Goal: Find contact information: Find contact information

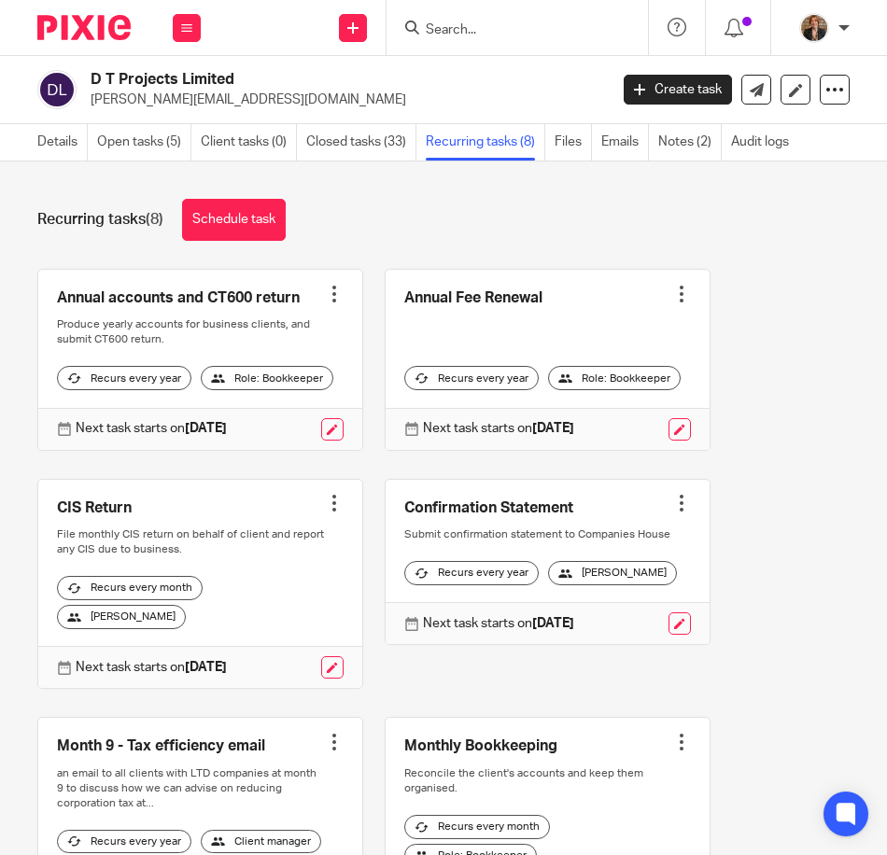
drag, startPoint x: 0, startPoint y: 0, endPoint x: 501, endPoint y: 35, distance: 502.6
click at [501, 35] on input "Search" at bounding box center [508, 30] width 168 height 17
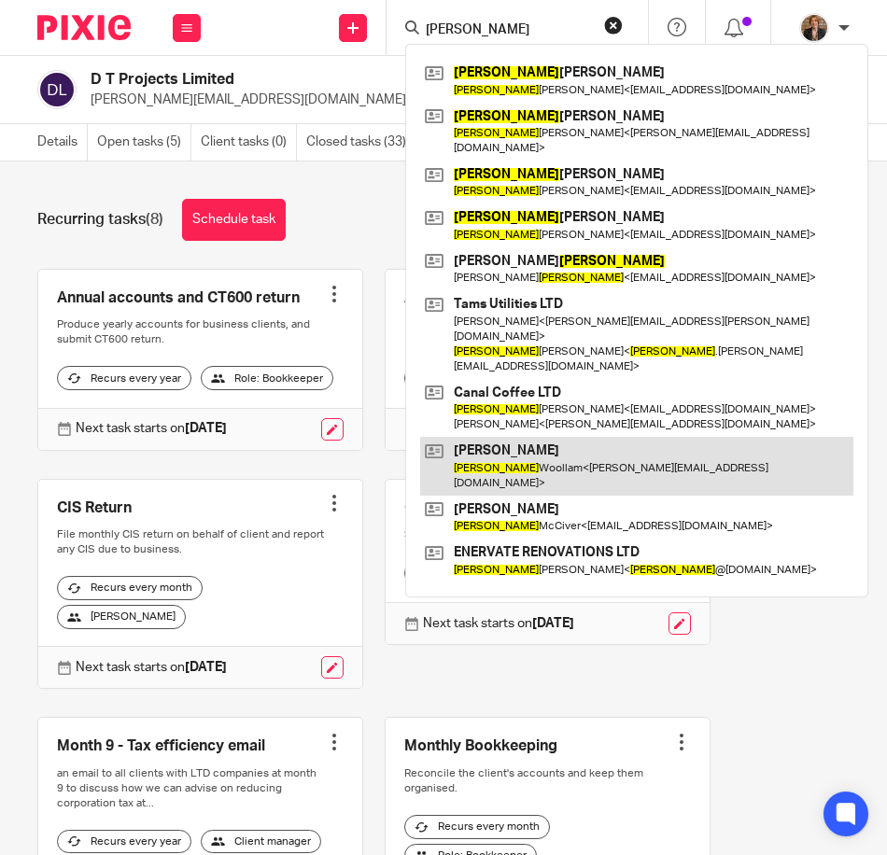
type input "thomas"
click at [510, 437] on link at bounding box center [636, 466] width 433 height 58
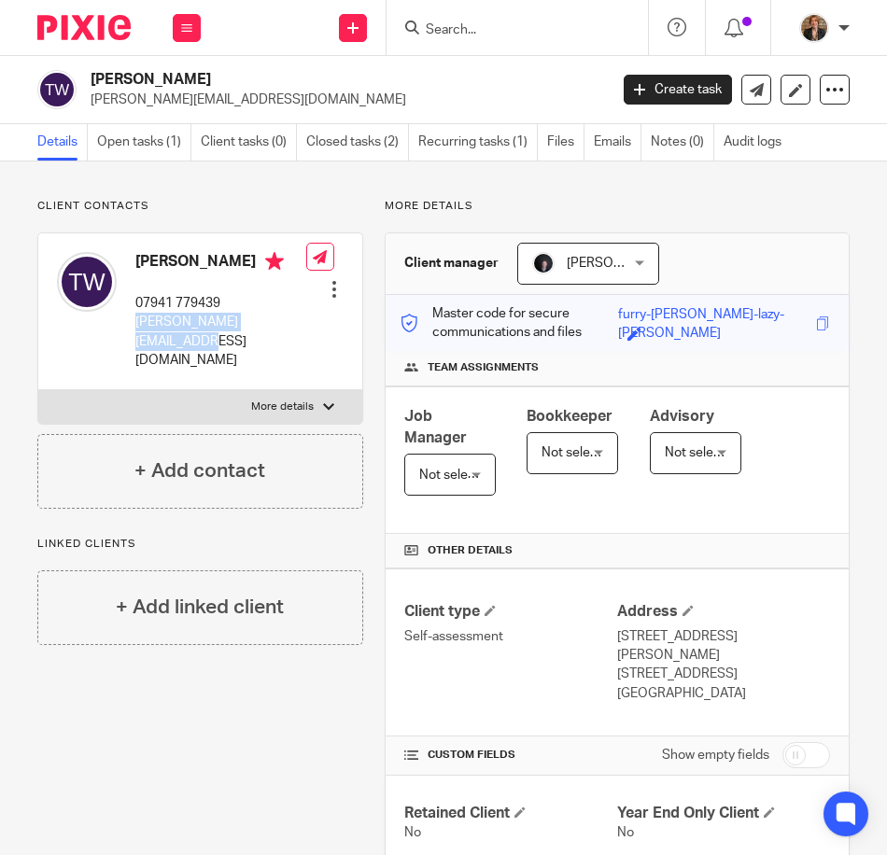
drag, startPoint x: 131, startPoint y: 338, endPoint x: 189, endPoint y: 363, distance: 63.1
click at [189, 363] on div "[PERSON_NAME] 07941 779439 [PERSON_NAME][EMAIL_ADDRESS][DOMAIN_NAME]" at bounding box center [181, 311] width 249 height 136
copy p "[PERSON_NAME][EMAIL_ADDRESS][DOMAIN_NAME]"
click at [543, 32] on input "Search" at bounding box center [508, 30] width 168 height 17
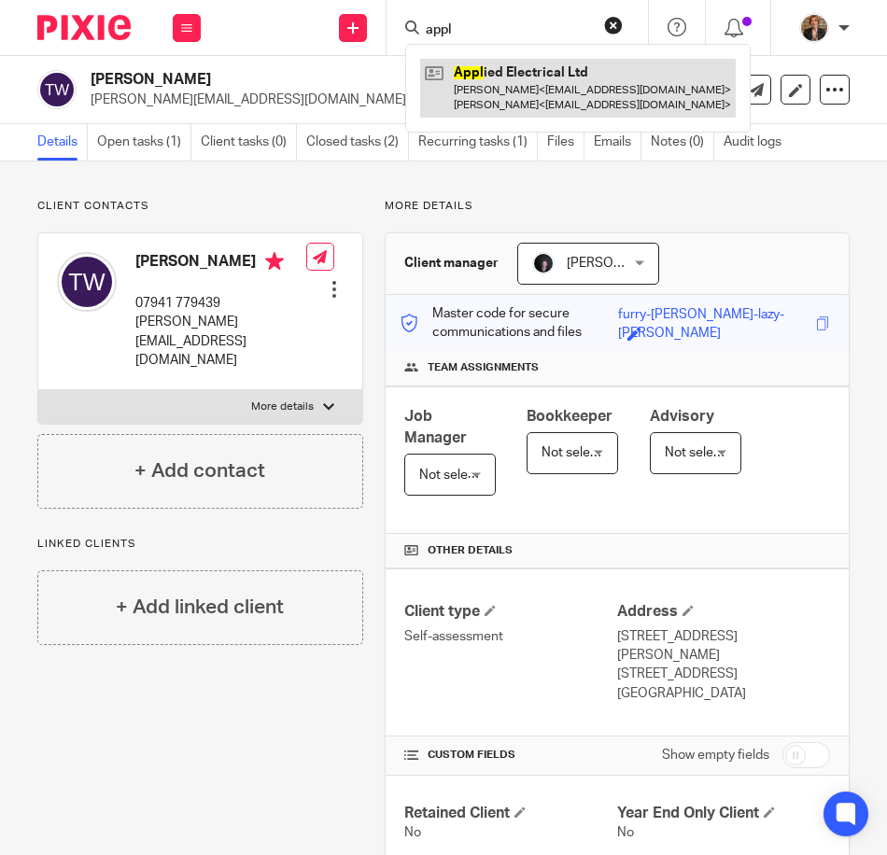
type input "appl"
click at [515, 79] on link at bounding box center [578, 88] width 316 height 58
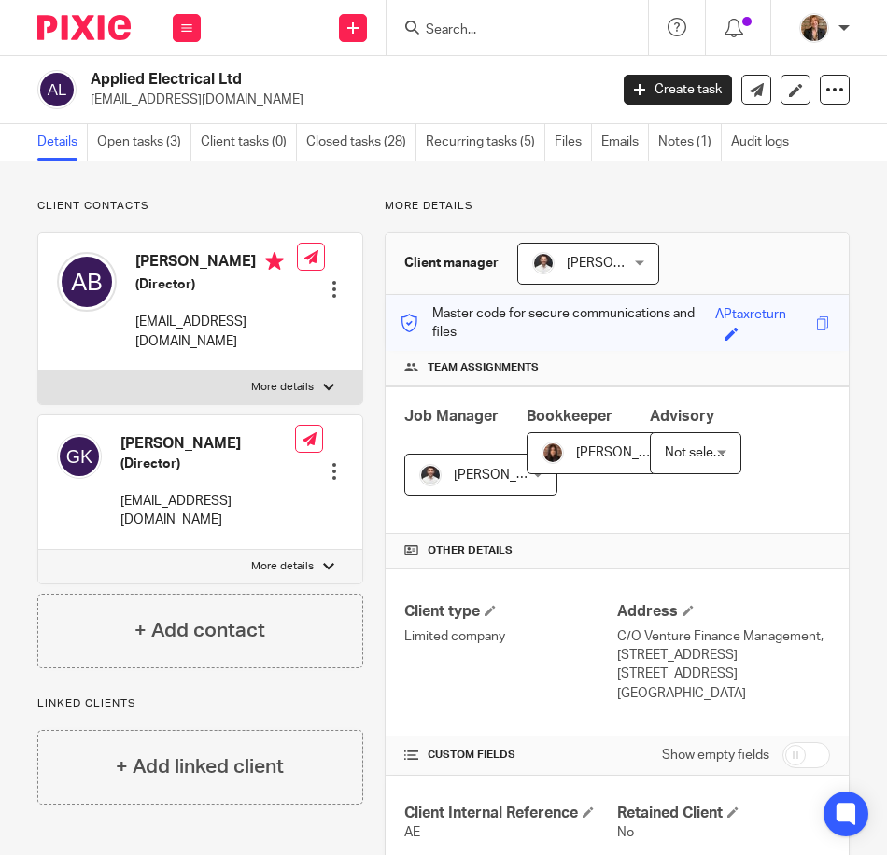
drag, startPoint x: 133, startPoint y: 322, endPoint x: 225, endPoint y: 345, distance: 94.4
click at [225, 345] on div "Anthony Brown (Director) anthonybrown1990@hotmail.co.uk" at bounding box center [177, 302] width 240 height 118
copy p "anthonybrown1990@hotmail.co.uk"
click at [513, 25] on input "Search" at bounding box center [508, 30] width 168 height 17
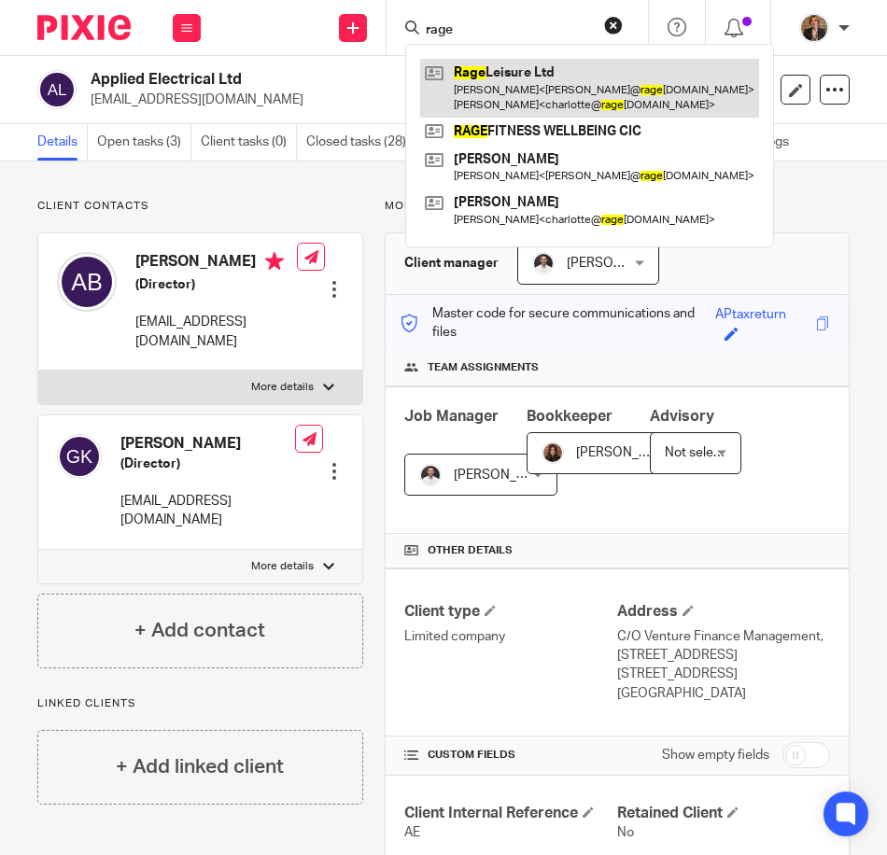
type input "rage"
click at [563, 99] on link at bounding box center [589, 88] width 339 height 58
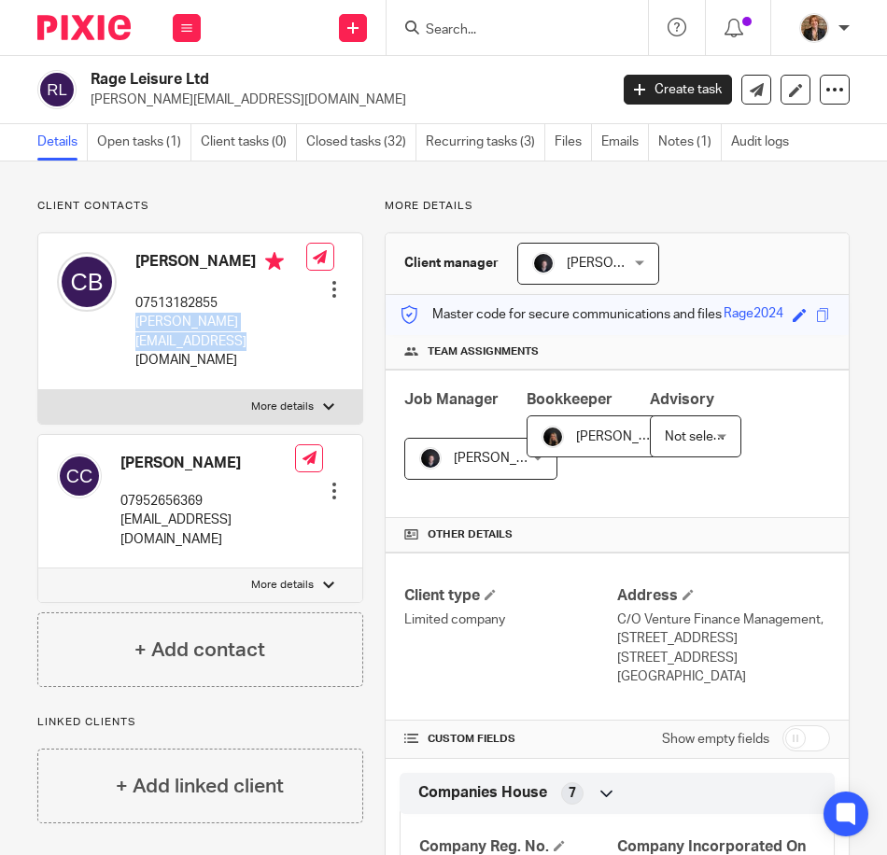
drag, startPoint x: 135, startPoint y: 326, endPoint x: 201, endPoint y: 341, distance: 67.0
click at [201, 341] on p "craig@ragefitnesscompany.com" at bounding box center [220, 341] width 171 height 57
copy p "craig@ragefitnesscompany.com"
click at [428, 32] on input "Search" at bounding box center [508, 30] width 168 height 17
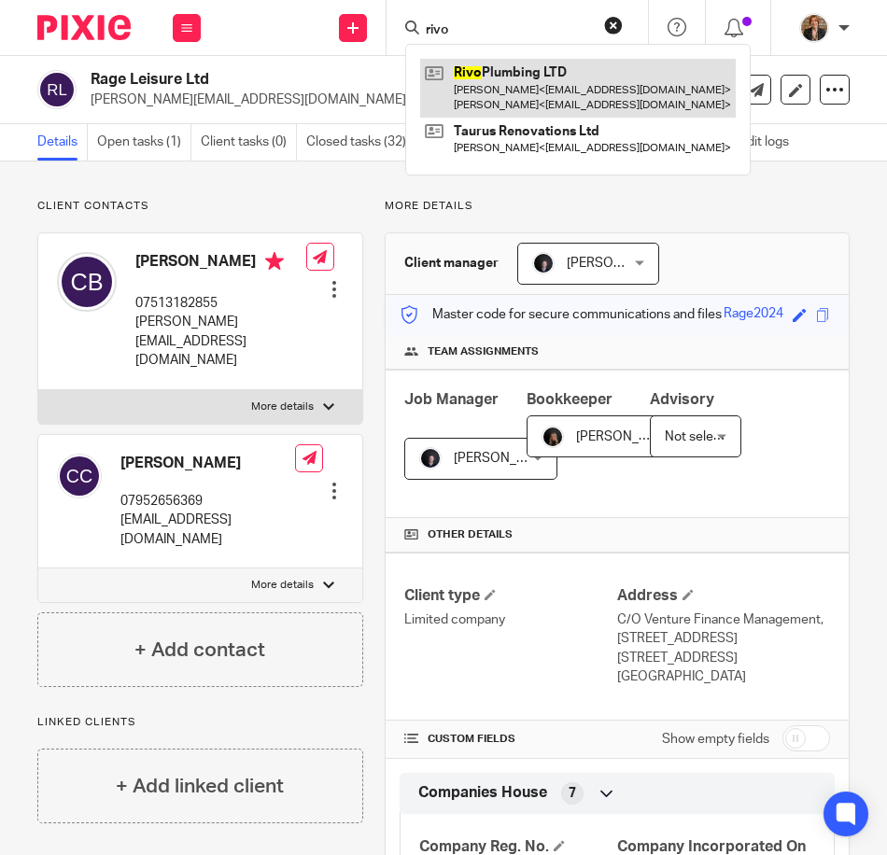
type input "rivo"
click at [552, 76] on link at bounding box center [578, 88] width 316 height 58
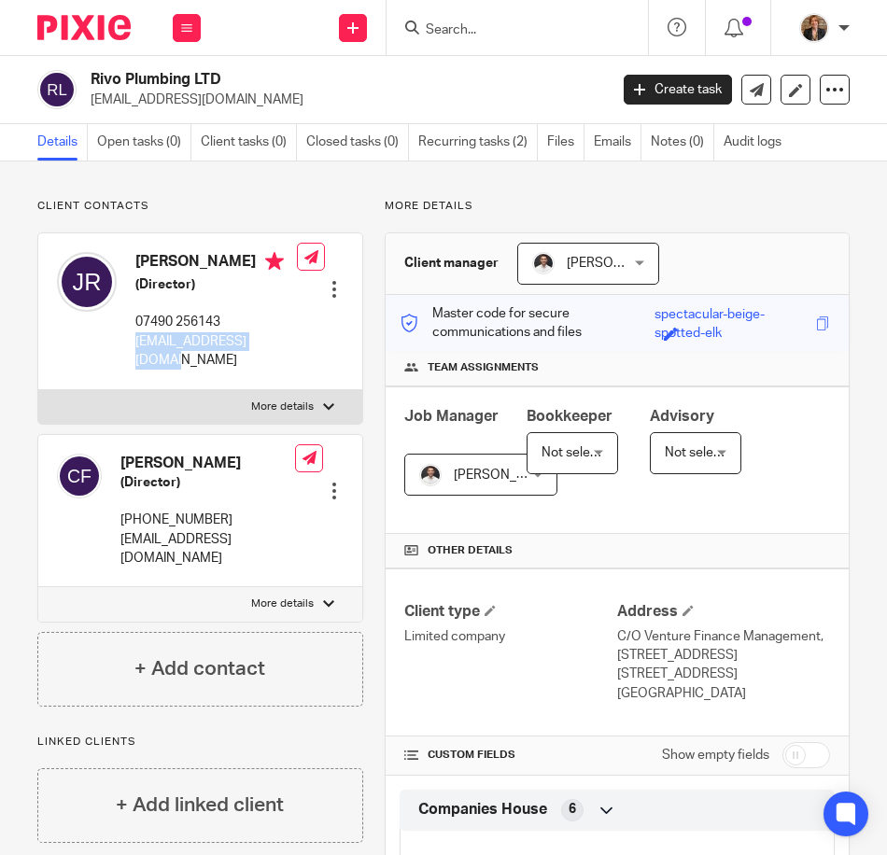
drag, startPoint x: 134, startPoint y: 344, endPoint x: 268, endPoint y: 351, distance: 133.7
click at [268, 351] on div "Joel Richardson (Director) 07490 256143 joel_r4@hotmail.co.uk" at bounding box center [177, 311] width 240 height 136
copy p "joel_r4@hotmail.co.uk"
click at [496, 22] on input "Search" at bounding box center [508, 30] width 168 height 17
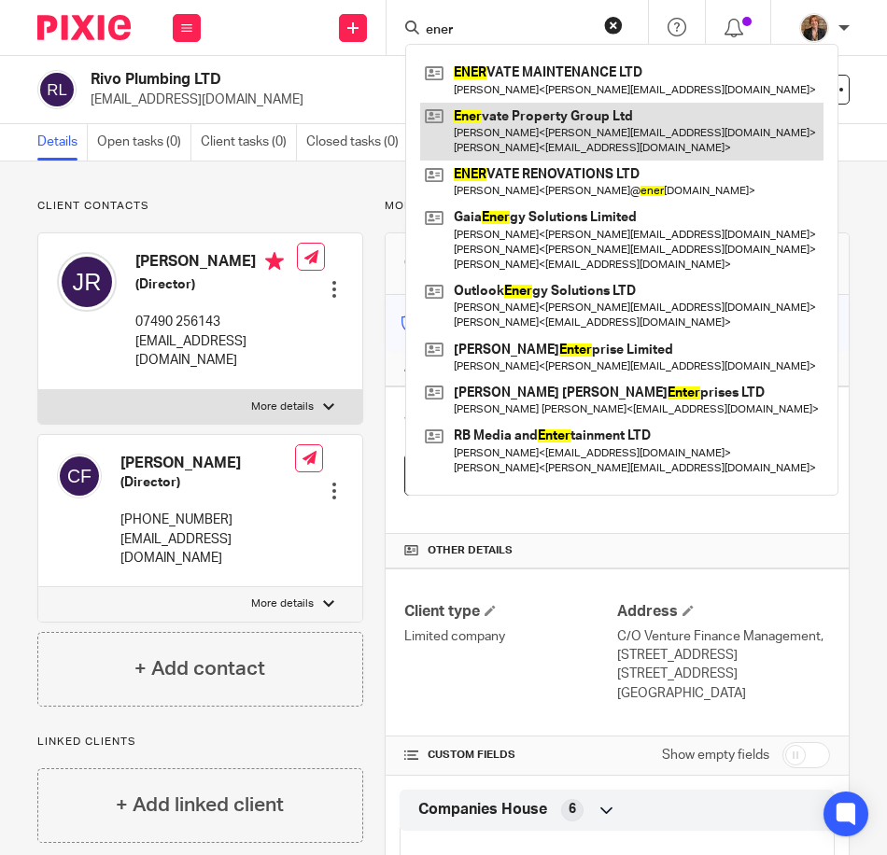
type input "ener"
click at [524, 129] on link at bounding box center [621, 132] width 403 height 58
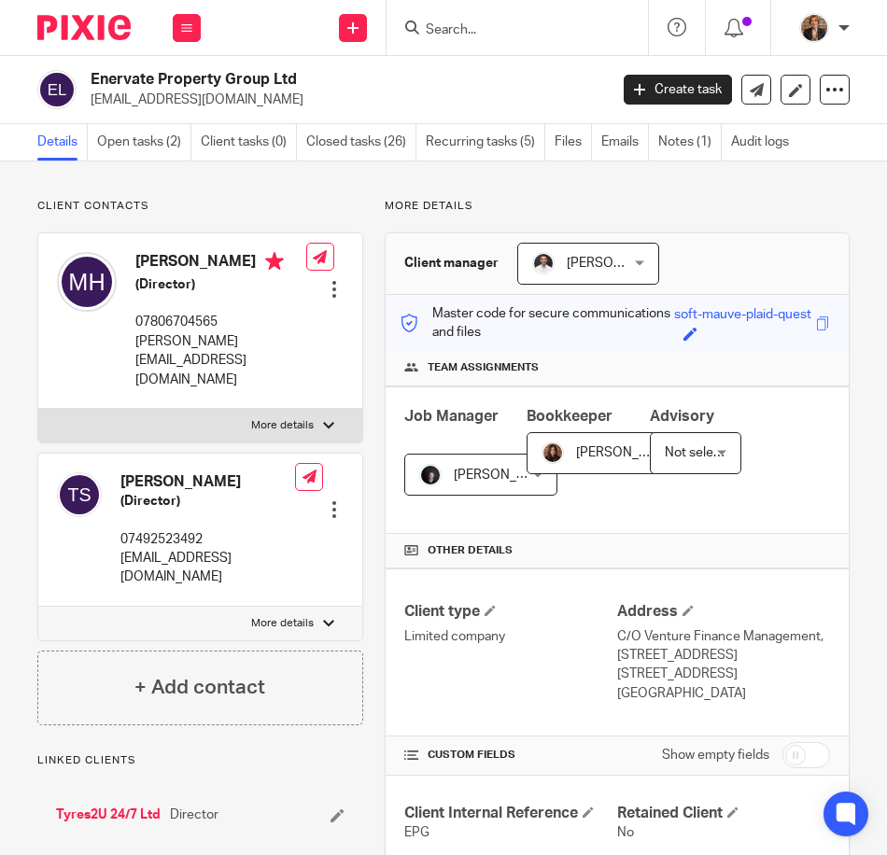
click at [468, 20] on form at bounding box center [523, 27] width 199 height 23
click at [459, 38] on input "Search" at bounding box center [508, 30] width 168 height 17
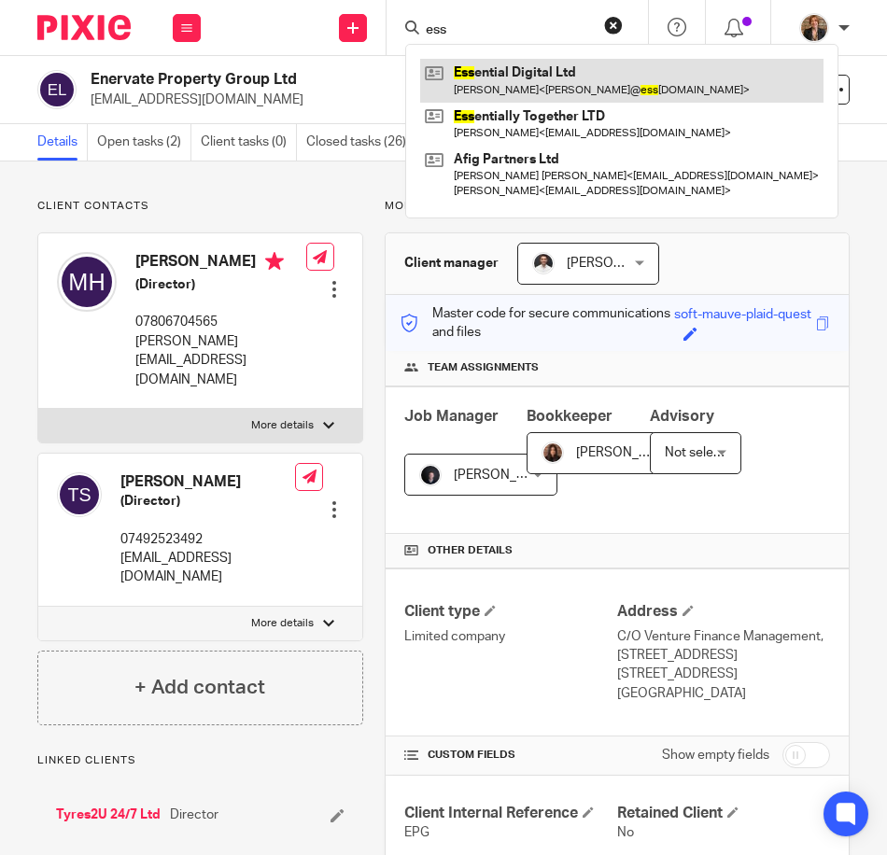
type input "ess"
click at [489, 83] on link at bounding box center [621, 80] width 403 height 43
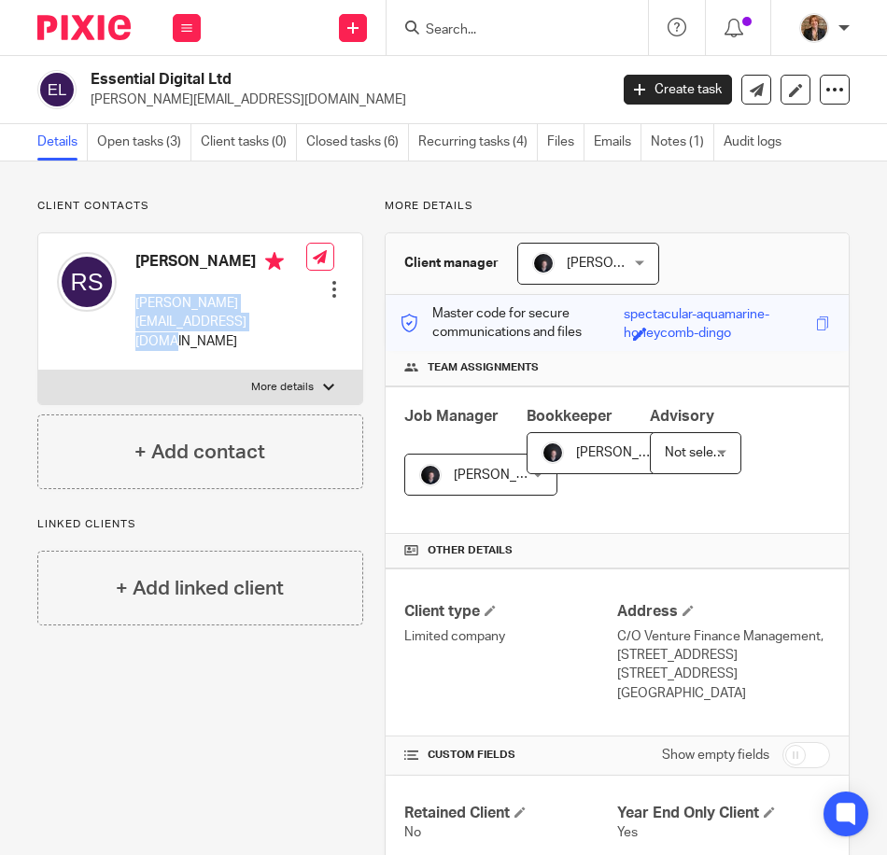
drag, startPoint x: 135, startPoint y: 300, endPoint x: 193, endPoint y: 328, distance: 64.3
click at [193, 328] on p "[PERSON_NAME][EMAIL_ADDRESS][DOMAIN_NAME]" at bounding box center [220, 322] width 171 height 57
copy p "[PERSON_NAME][EMAIL_ADDRESS][DOMAIN_NAME]"
click at [488, 42] on div at bounding box center [516, 27] width 261 height 55
drag, startPoint x: 495, startPoint y: 23, endPoint x: 515, endPoint y: 37, distance: 24.9
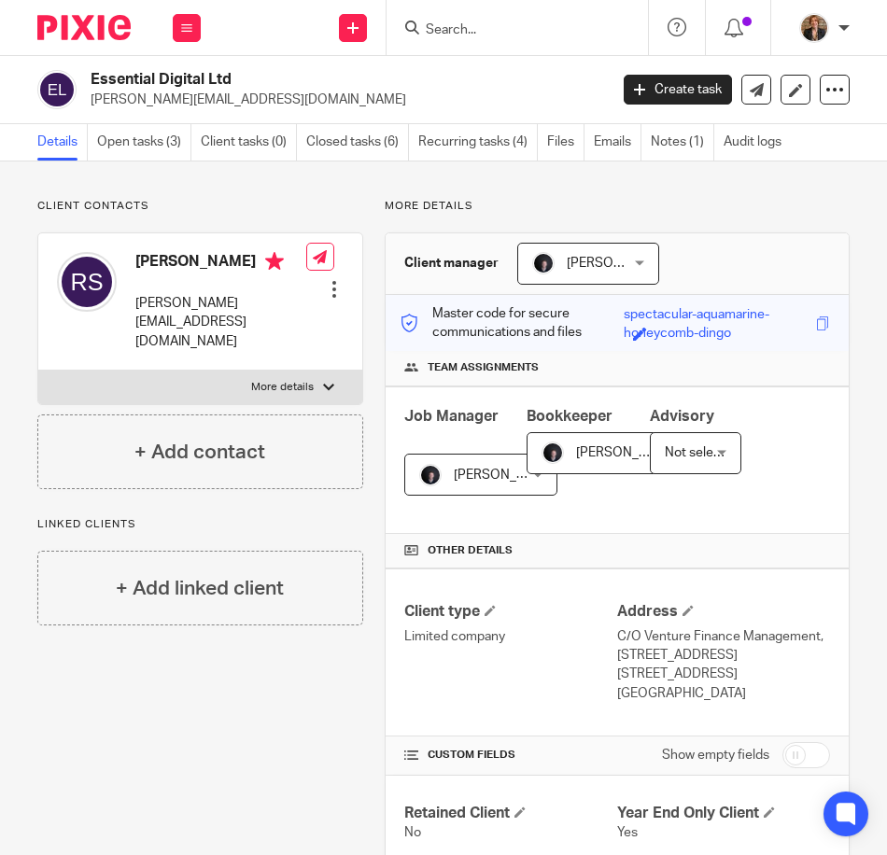
click at [494, 30] on input "Search" at bounding box center [508, 30] width 168 height 17
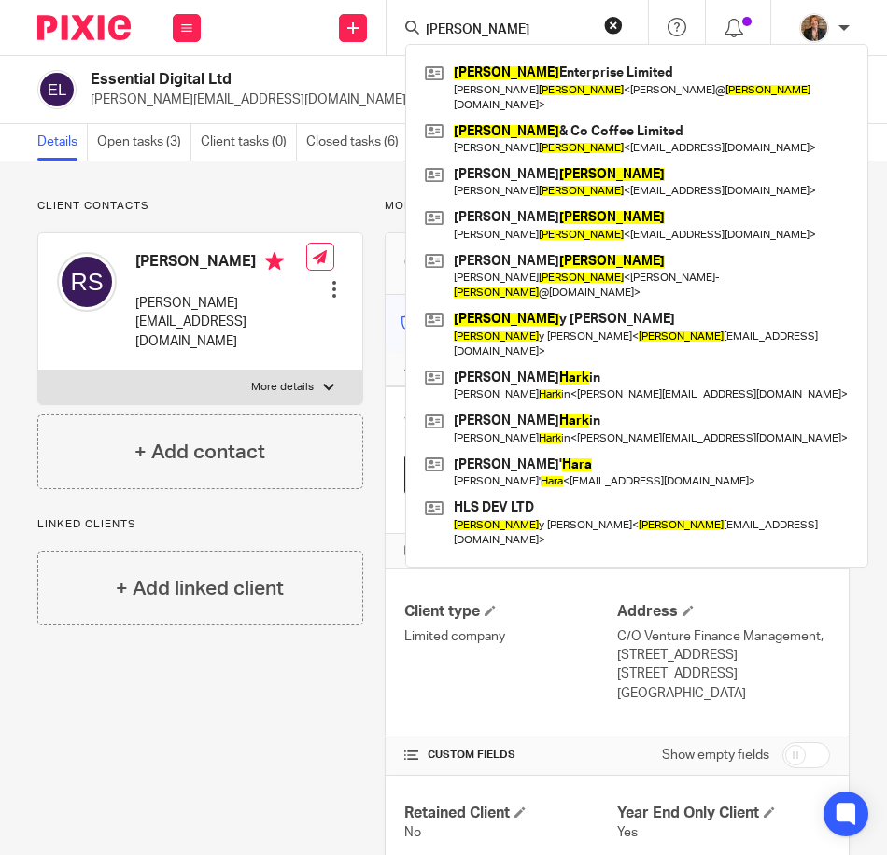
type input "[PERSON_NAME]"
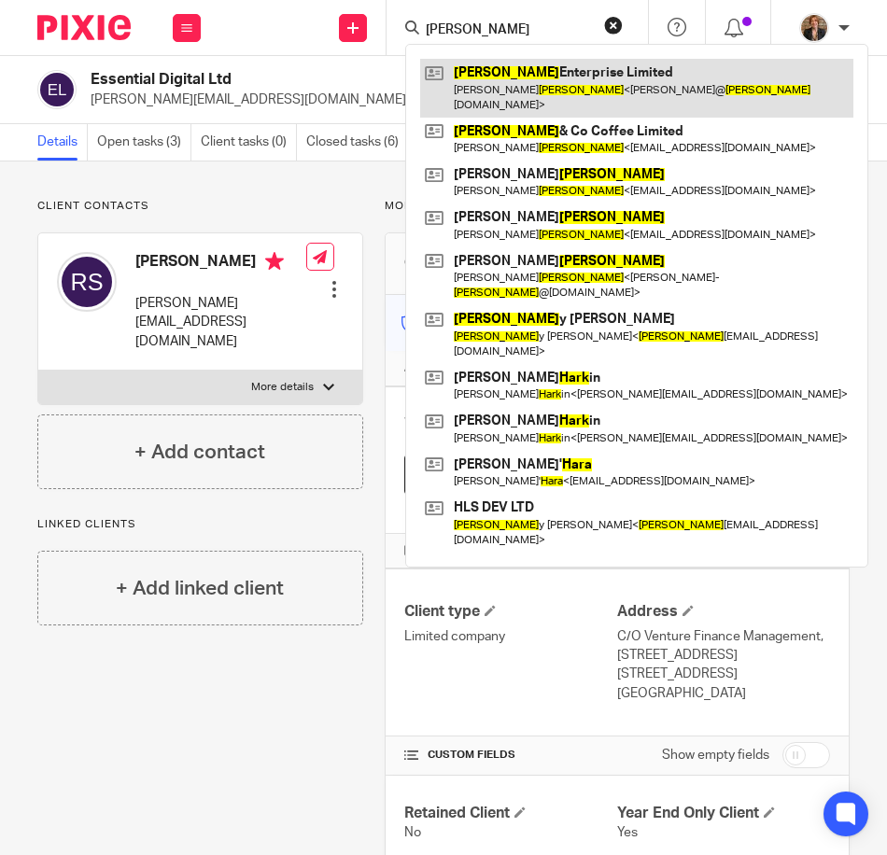
click at [501, 73] on link at bounding box center [636, 88] width 433 height 58
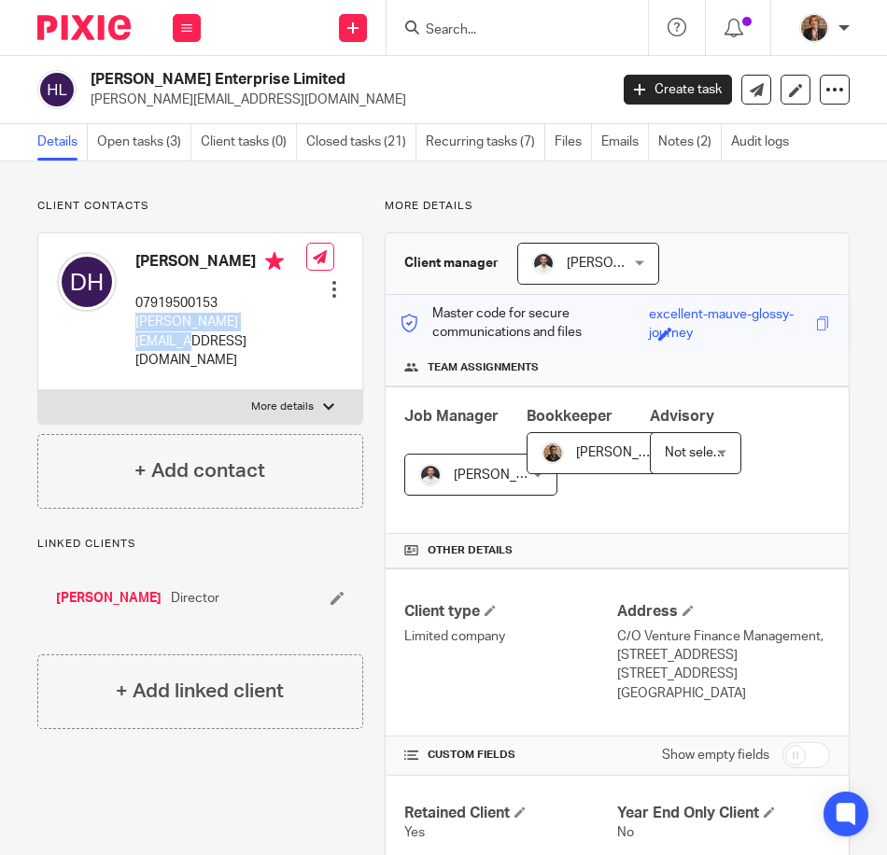
drag, startPoint x: 126, startPoint y: 320, endPoint x: 198, endPoint y: 360, distance: 82.3
click at [198, 360] on div "[PERSON_NAME] 07919500153 [PERSON_NAME][EMAIL_ADDRESS][DOMAIN_NAME]" at bounding box center [181, 311] width 249 height 136
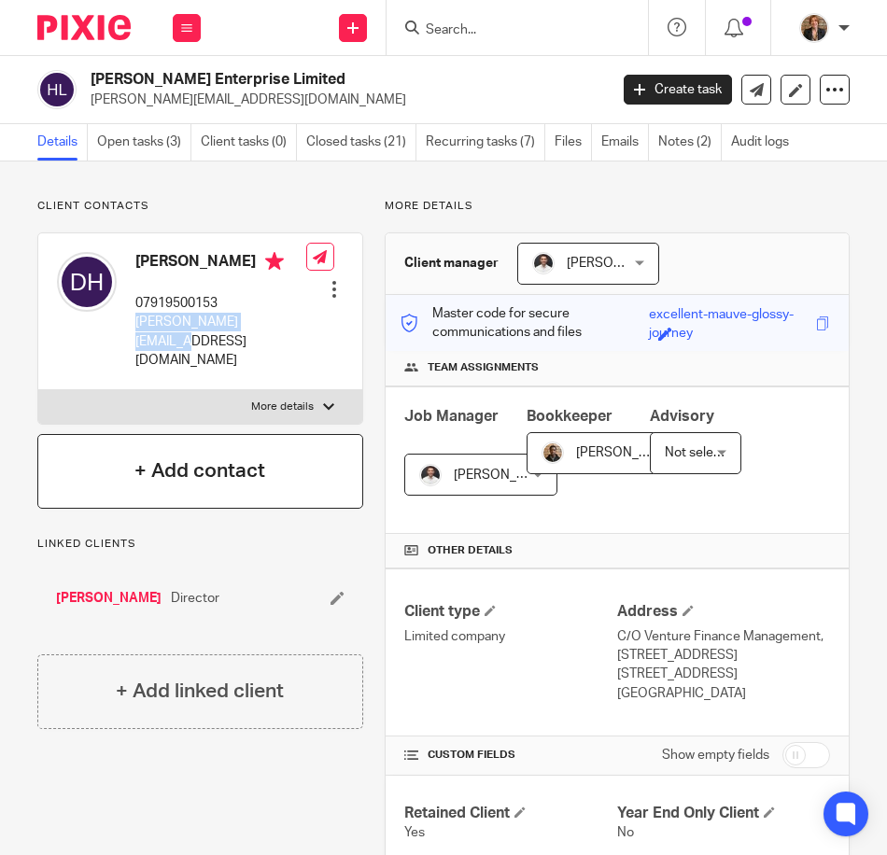
copy p "dean@hartsbarbers.com"
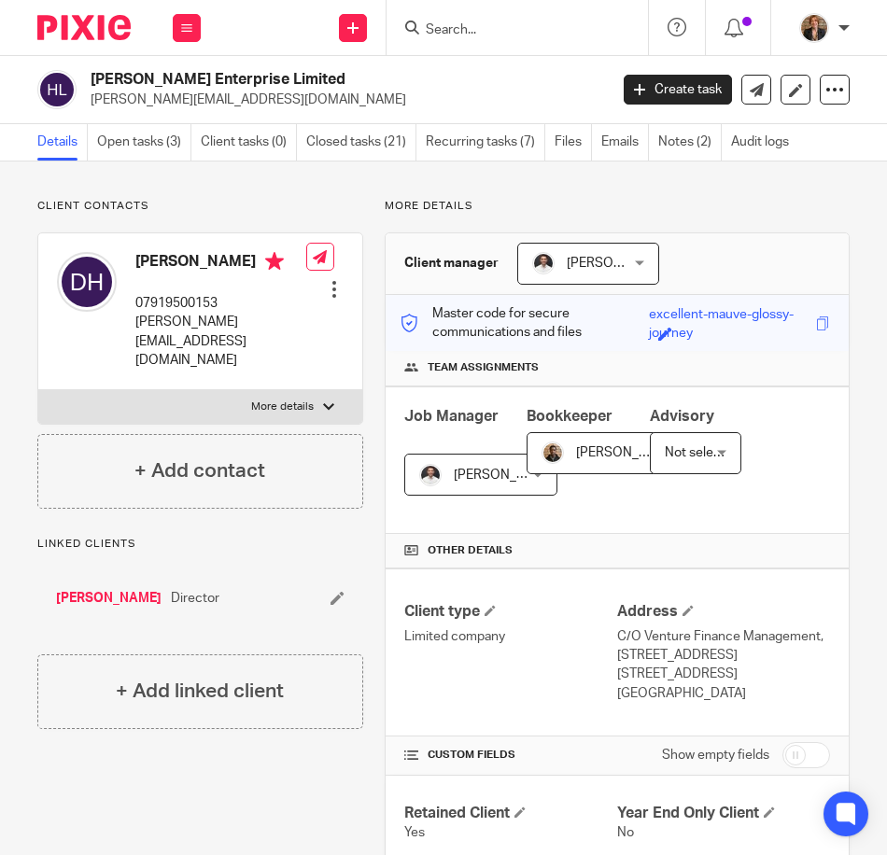
click at [500, 28] on input "Search" at bounding box center [508, 30] width 168 height 17
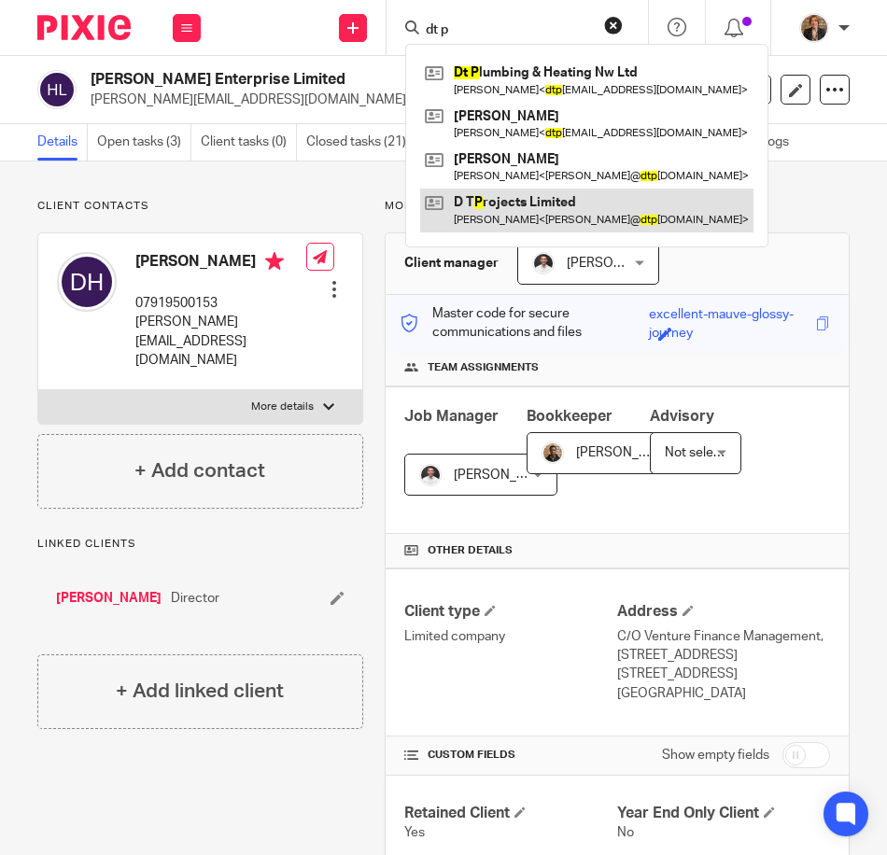
type input "dt p"
click at [505, 222] on link at bounding box center [586, 210] width 333 height 43
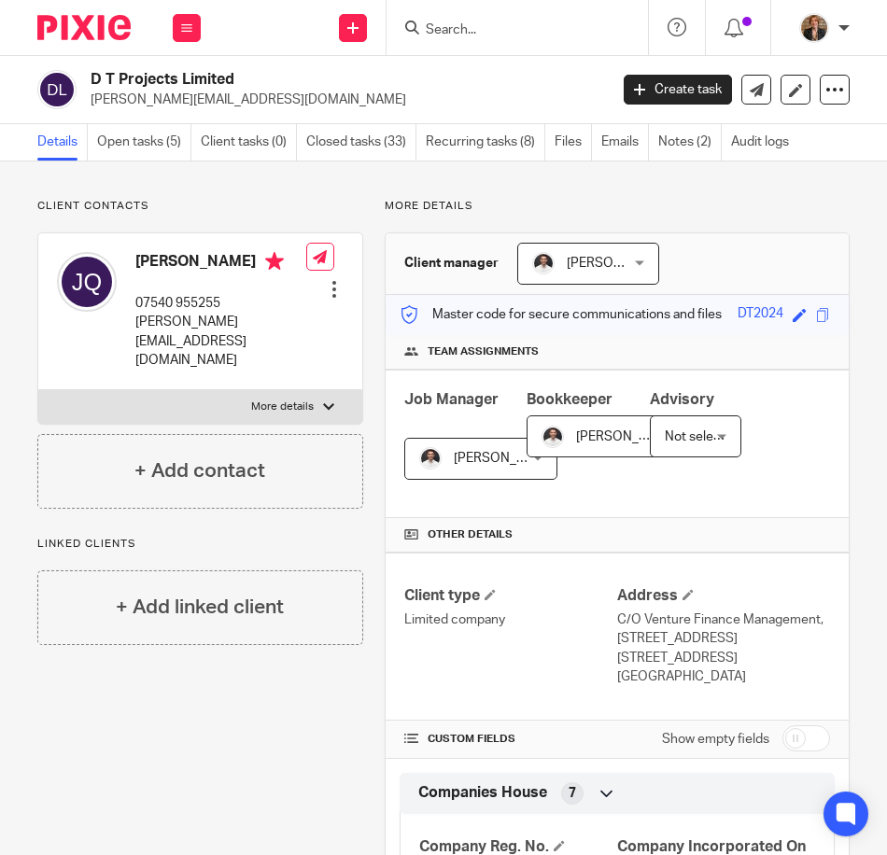
click at [521, 26] on input "Search" at bounding box center [508, 30] width 168 height 17
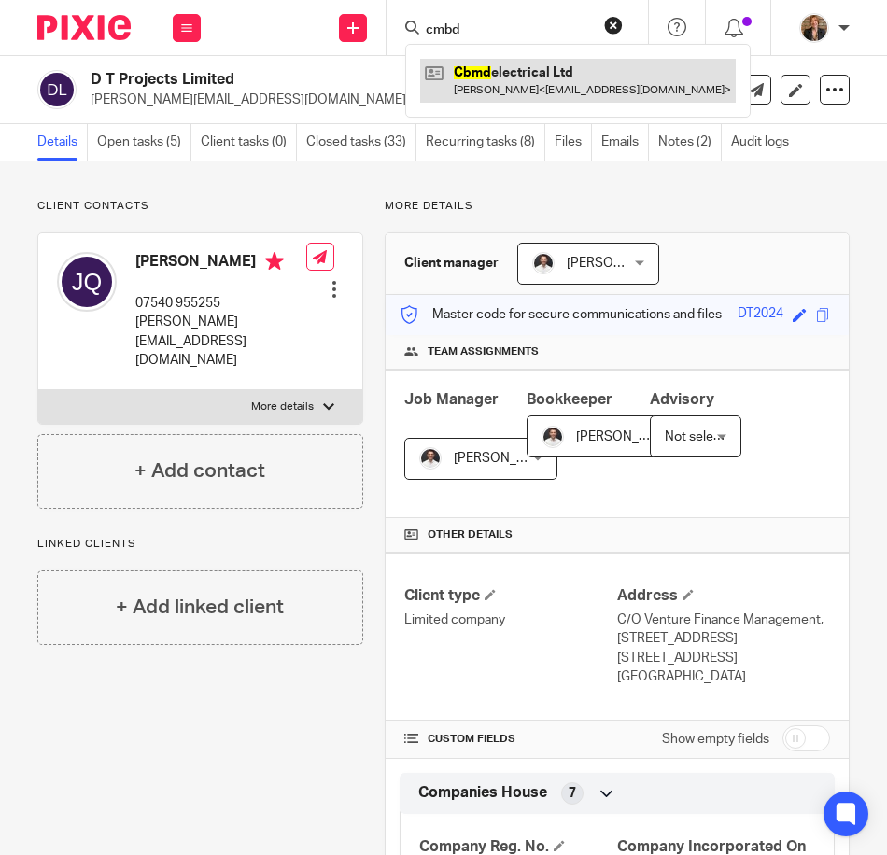
type input "cmbd"
click at [526, 88] on link at bounding box center [578, 80] width 316 height 43
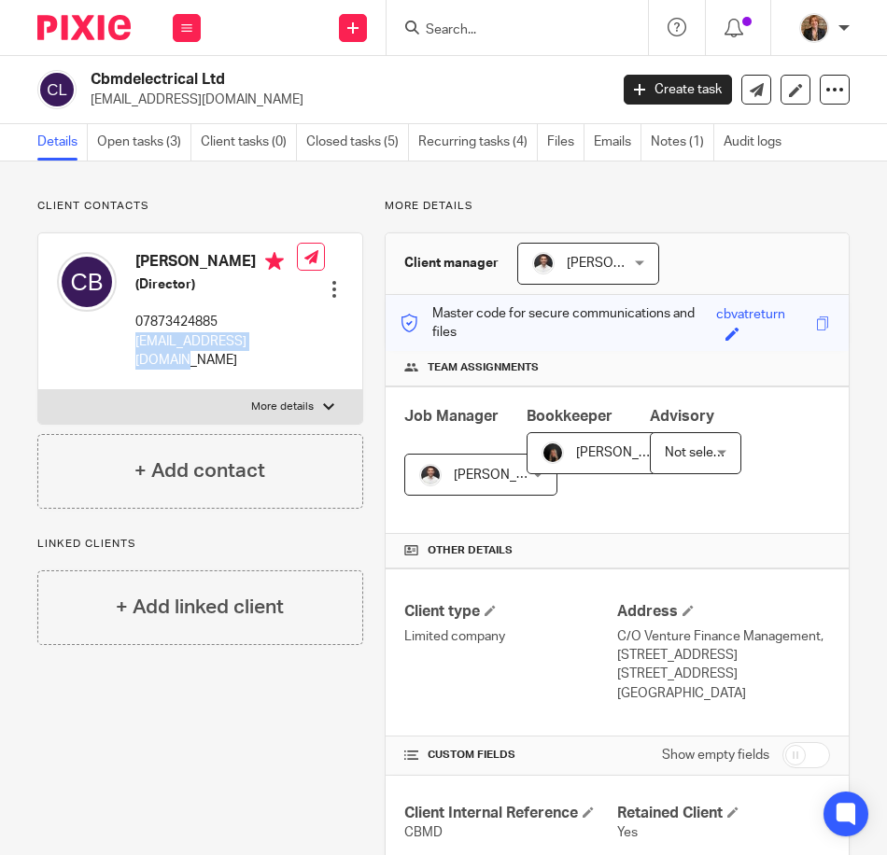
drag, startPoint x: 127, startPoint y: 340, endPoint x: 173, endPoint y: 359, distance: 49.8
click at [173, 359] on div "[PERSON_NAME] (Director) 07873424885‬ [EMAIL_ADDRESS][DOMAIN_NAME]" at bounding box center [177, 311] width 240 height 136
copy p "[EMAIL_ADDRESS][DOMAIN_NAME]"
click at [449, 19] on form at bounding box center [523, 27] width 199 height 23
click at [466, 44] on div at bounding box center [516, 27] width 261 height 55
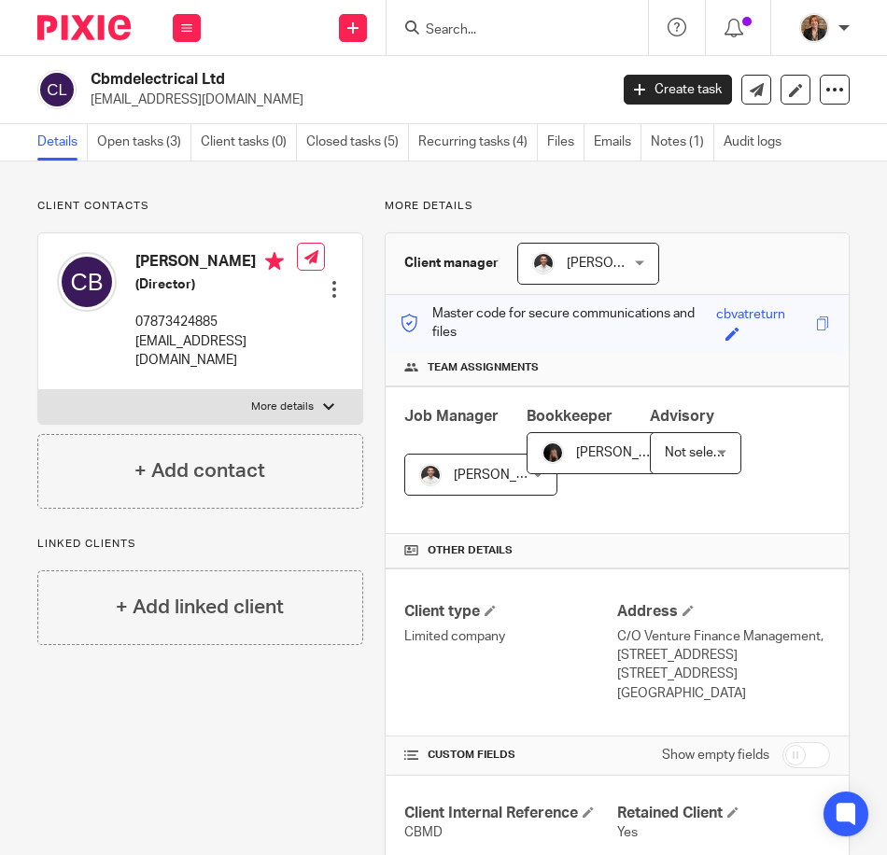
click at [477, 35] on input "Search" at bounding box center [508, 30] width 168 height 17
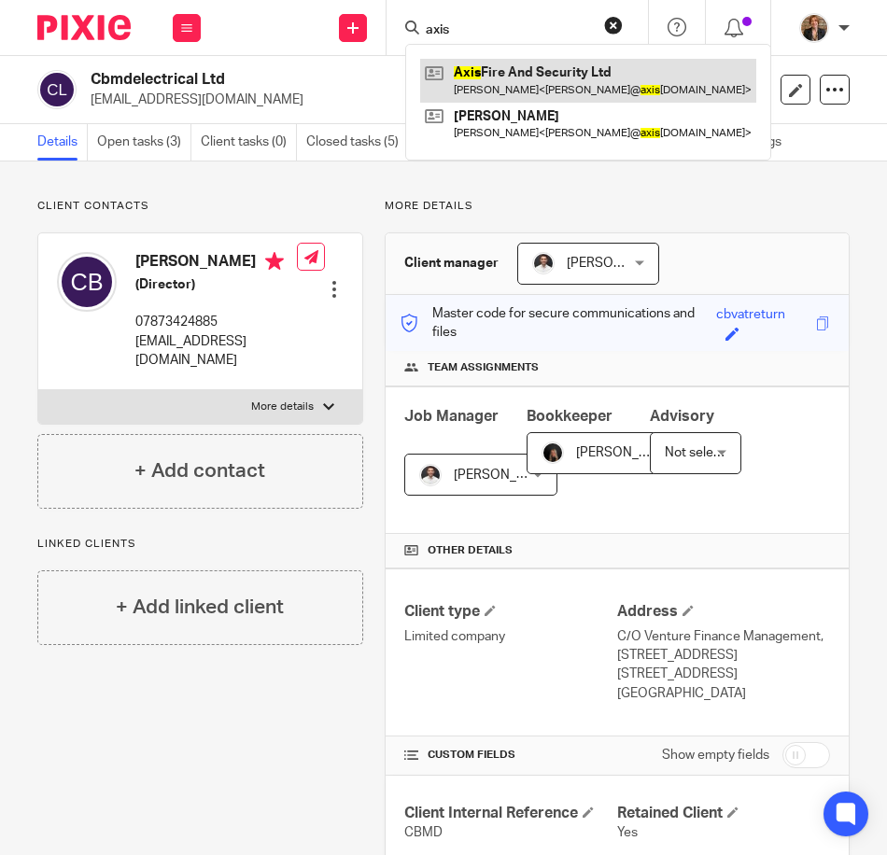
type input "axis"
click at [536, 72] on link at bounding box center [588, 80] width 336 height 43
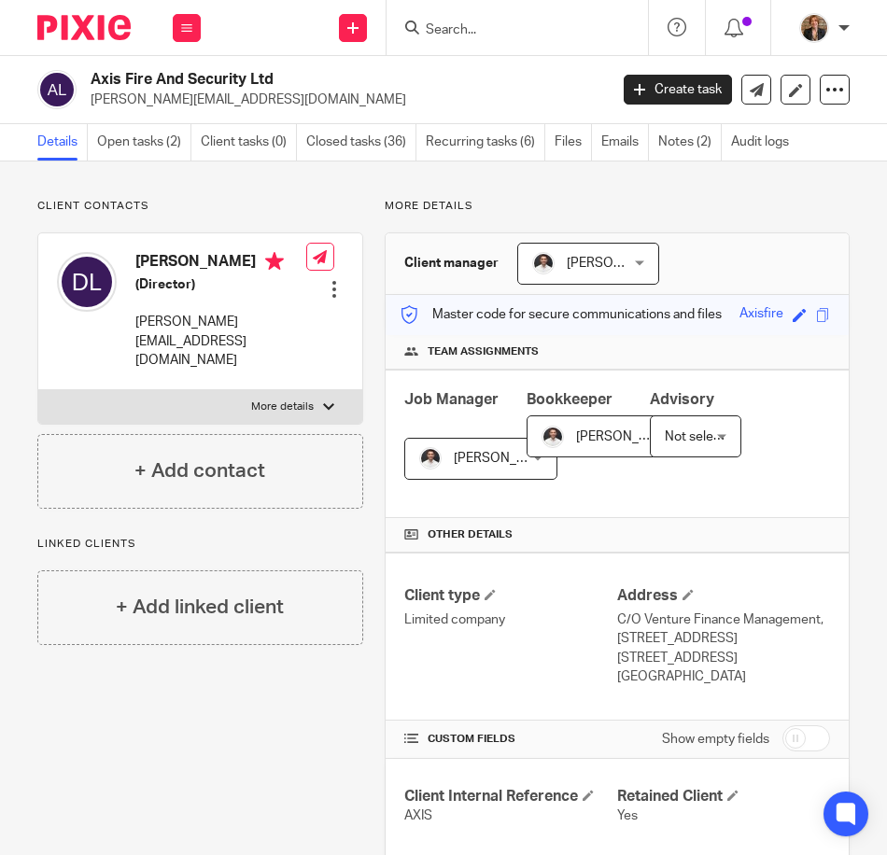
click at [496, 42] on div at bounding box center [516, 27] width 261 height 55
click at [476, 27] on input "Search" at bounding box center [508, 30] width 168 height 17
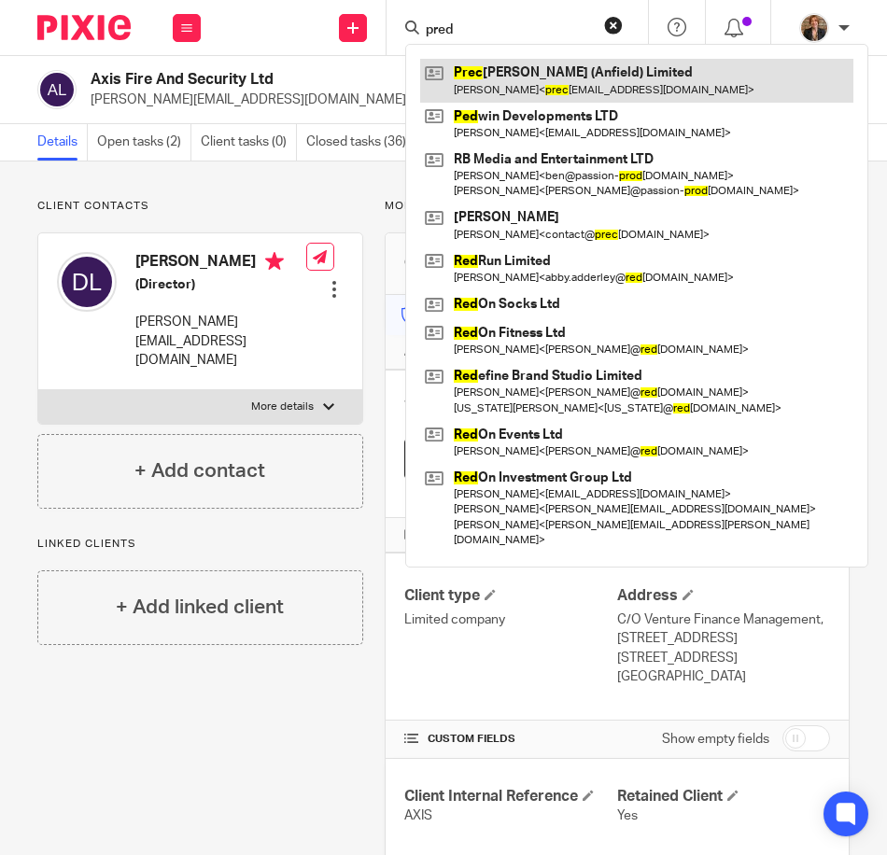
type input "pred"
click at [534, 91] on link at bounding box center [636, 80] width 433 height 43
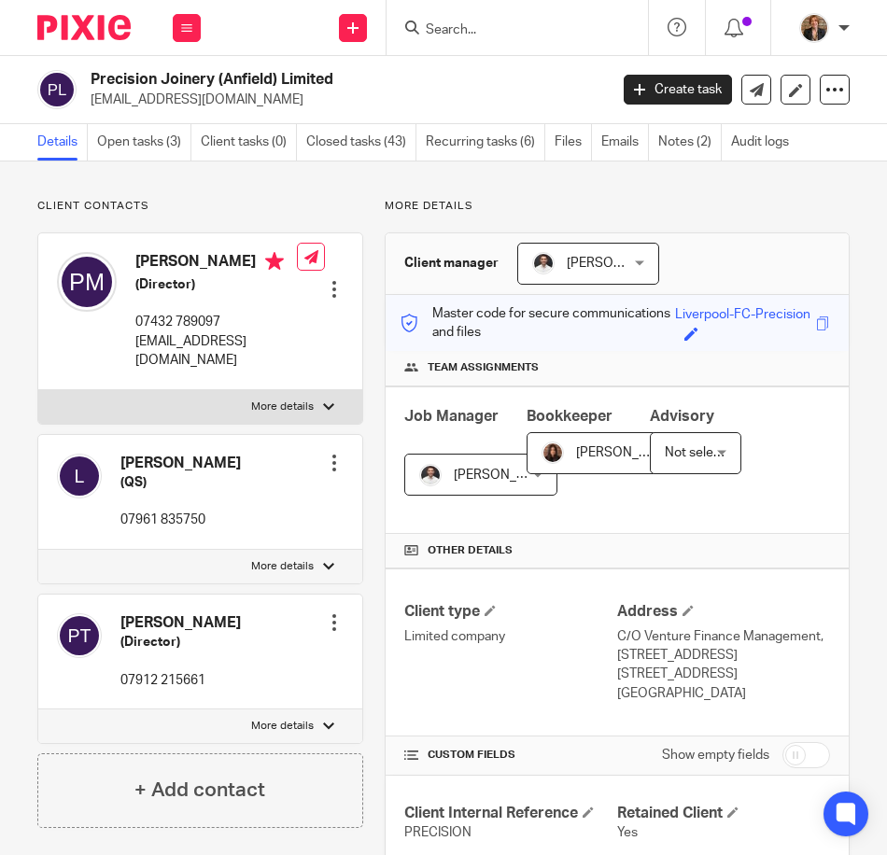
click at [509, 22] on input "Search" at bounding box center [508, 30] width 168 height 17
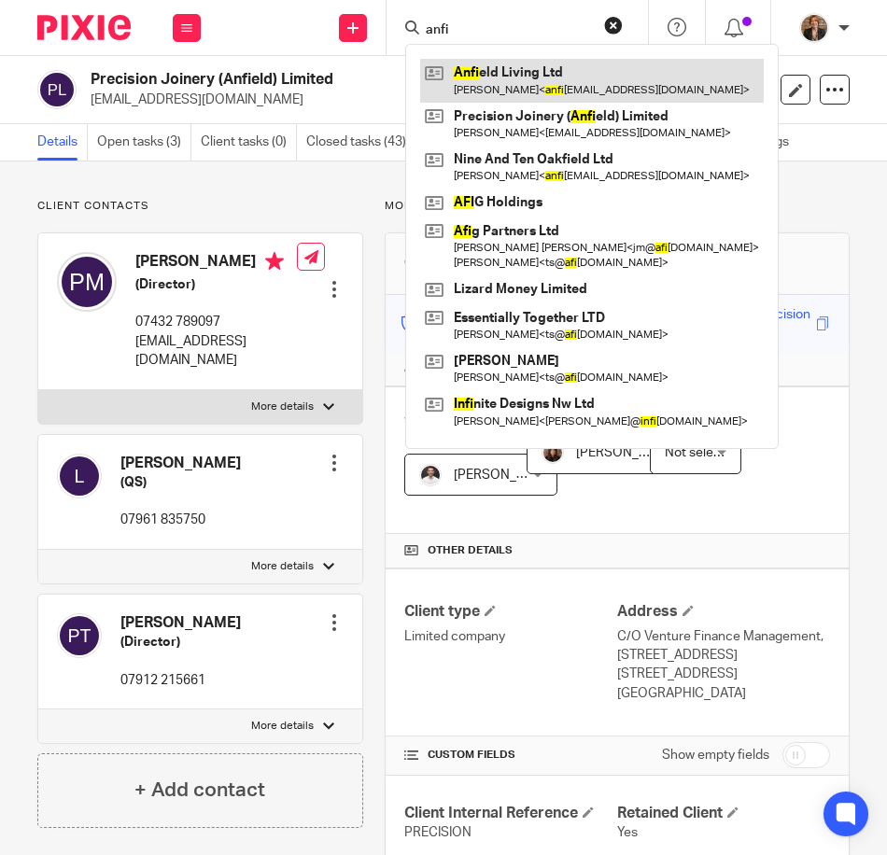
type input "anfi"
drag, startPoint x: 510, startPoint y: 74, endPoint x: 523, endPoint y: 81, distance: 15.1
click at [512, 74] on link at bounding box center [592, 80] width 344 height 43
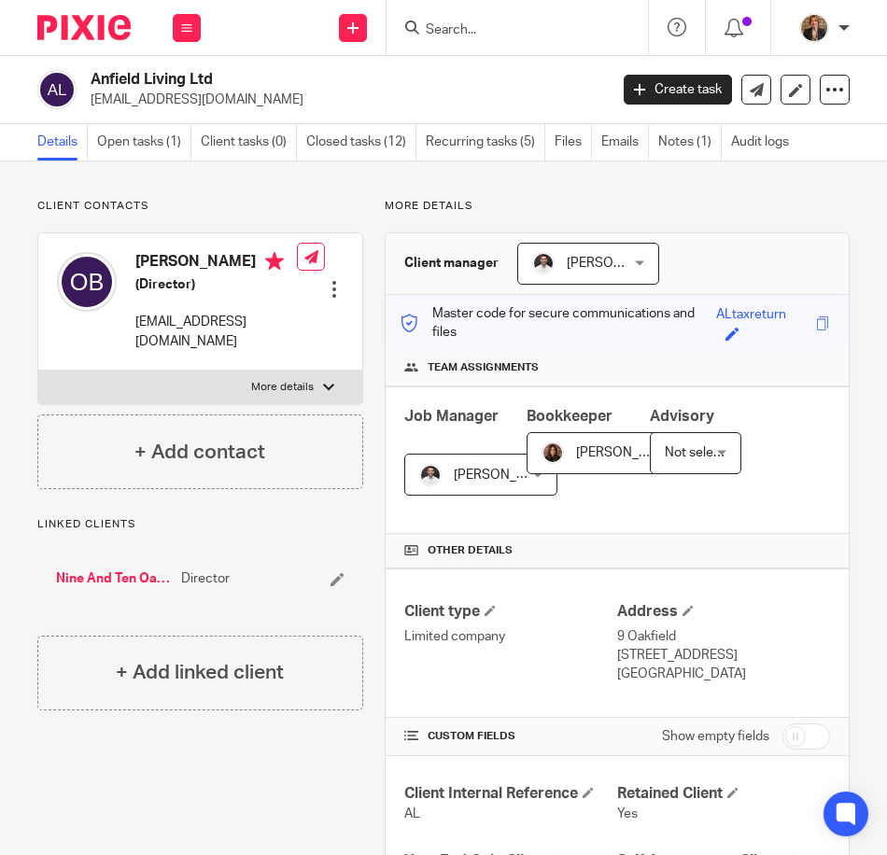
click at [471, 31] on input "Search" at bounding box center [508, 30] width 168 height 17
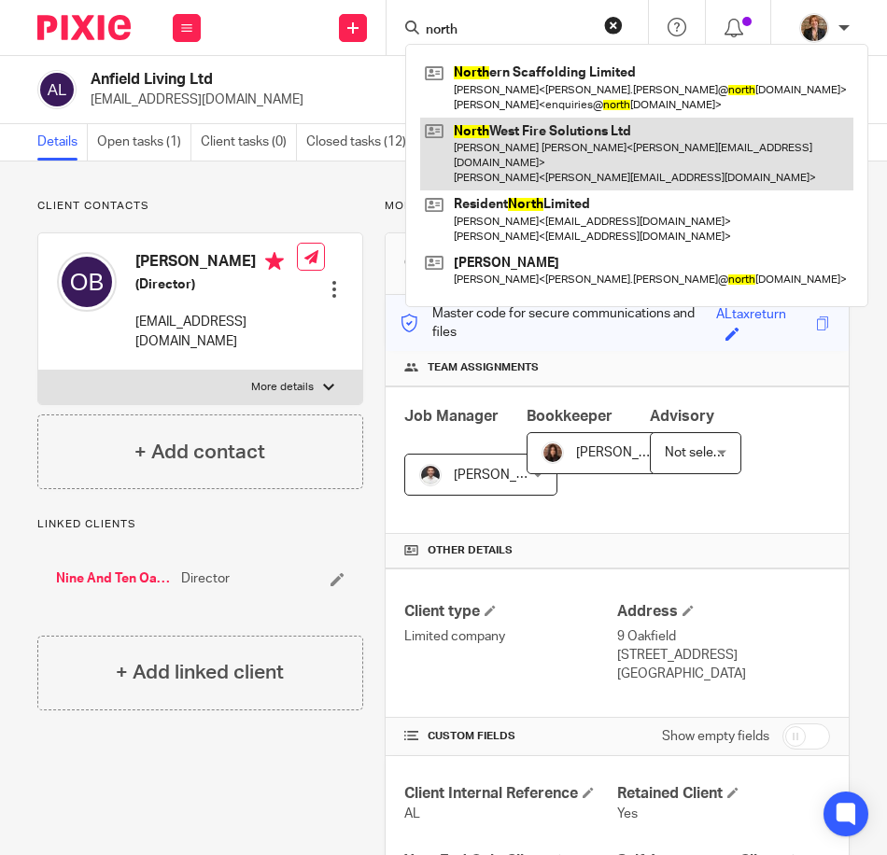
type input "north"
click at [549, 144] on link at bounding box center [636, 155] width 433 height 74
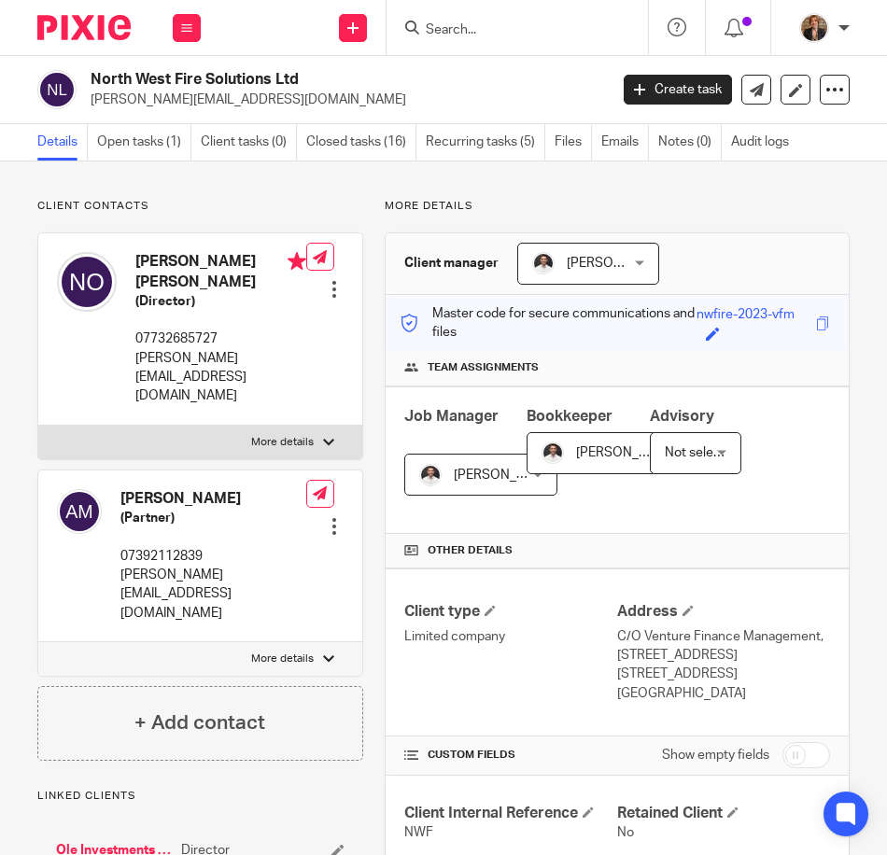
drag, startPoint x: 475, startPoint y: 31, endPoint x: 468, endPoint y: 21, distance: 12.0
click at [475, 31] on input "Search" at bounding box center [508, 30] width 168 height 17
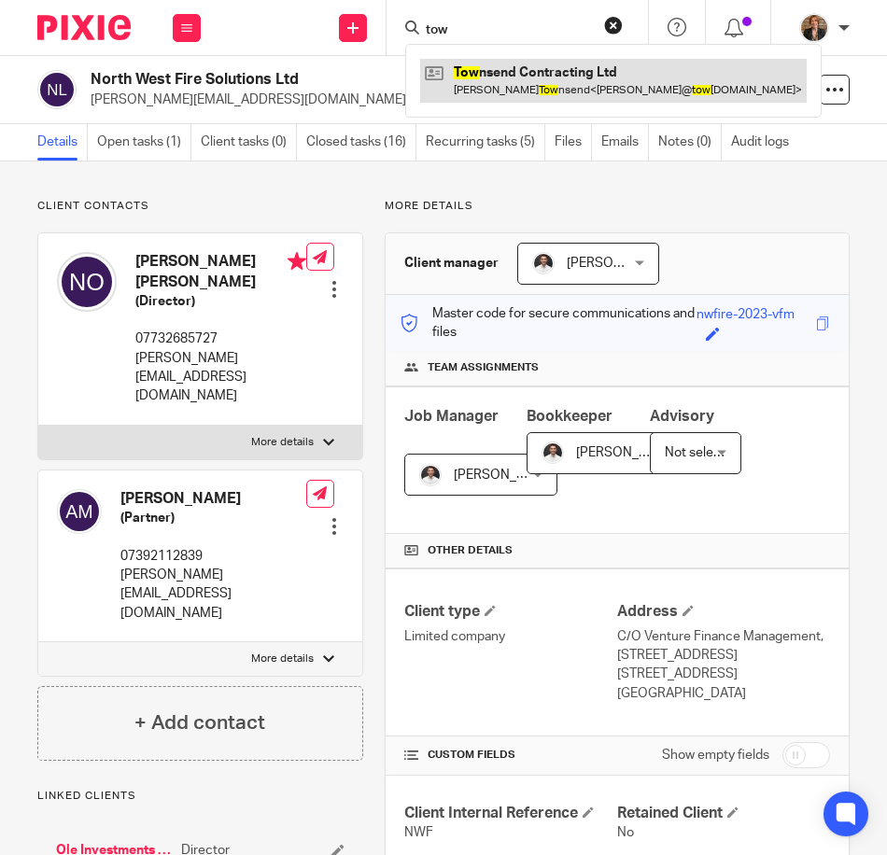
type input "tow"
click at [613, 82] on link at bounding box center [613, 80] width 386 height 43
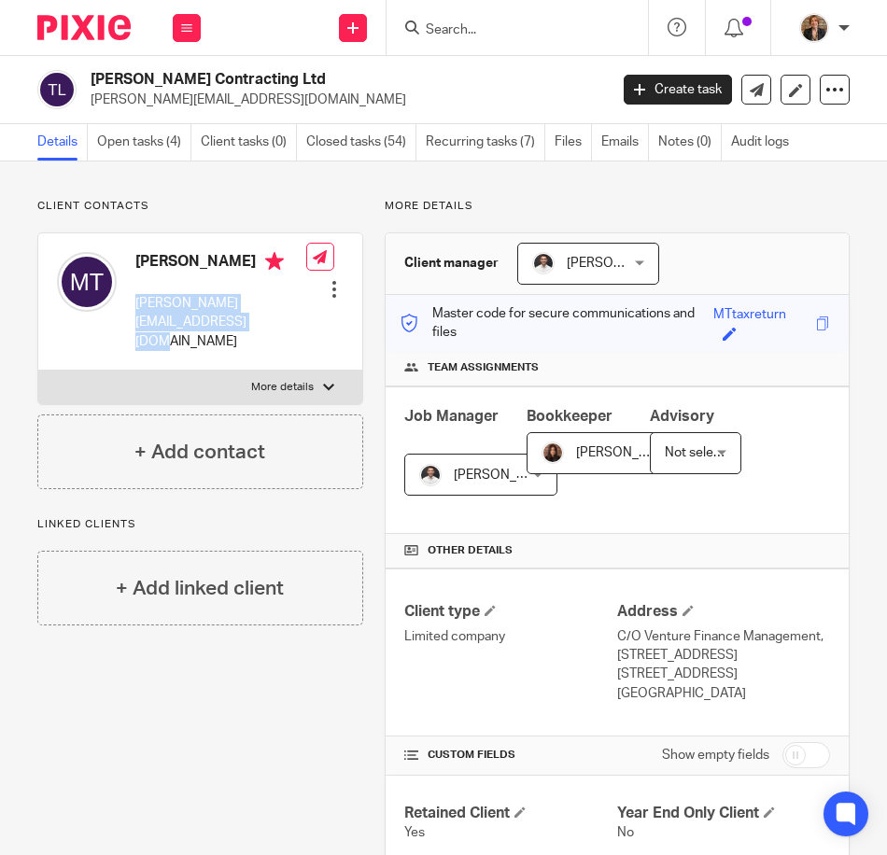
drag, startPoint x: 135, startPoint y: 302, endPoint x: 201, endPoint y: 337, distance: 73.9
click at [201, 337] on div "[PERSON_NAME] [PERSON_NAME][EMAIL_ADDRESS][DOMAIN_NAME]" at bounding box center [181, 302] width 249 height 118
copy p "[PERSON_NAME][EMAIL_ADDRESS][DOMAIN_NAME]"
click at [472, 38] on input "Search" at bounding box center [508, 30] width 168 height 17
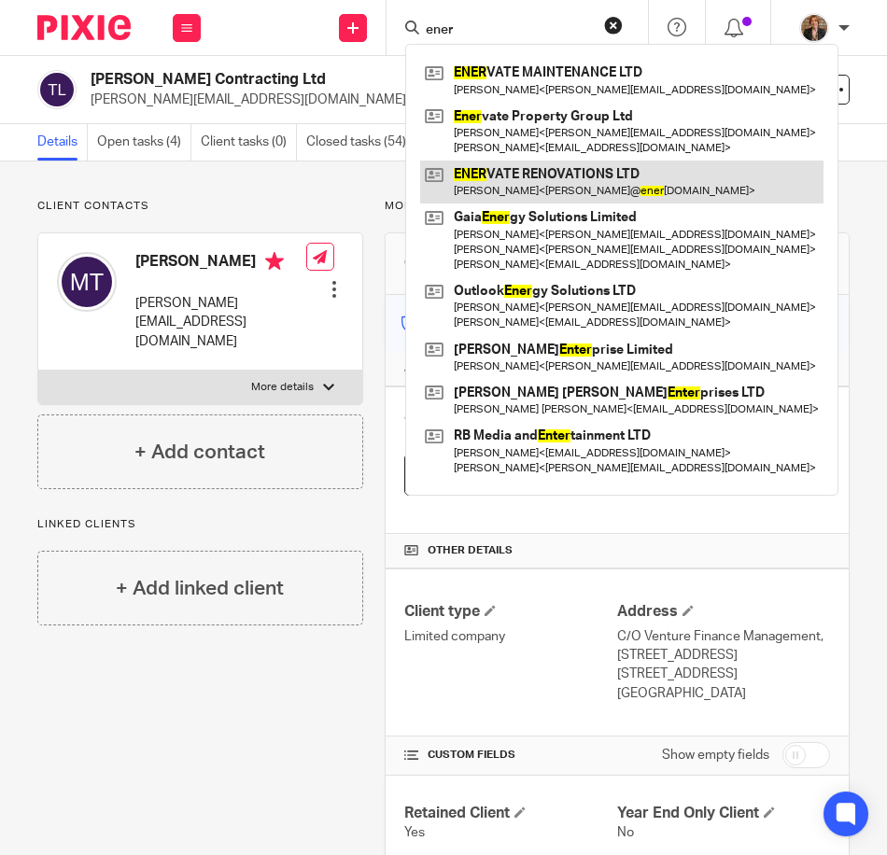
type input "ener"
click at [555, 185] on link at bounding box center [621, 182] width 403 height 43
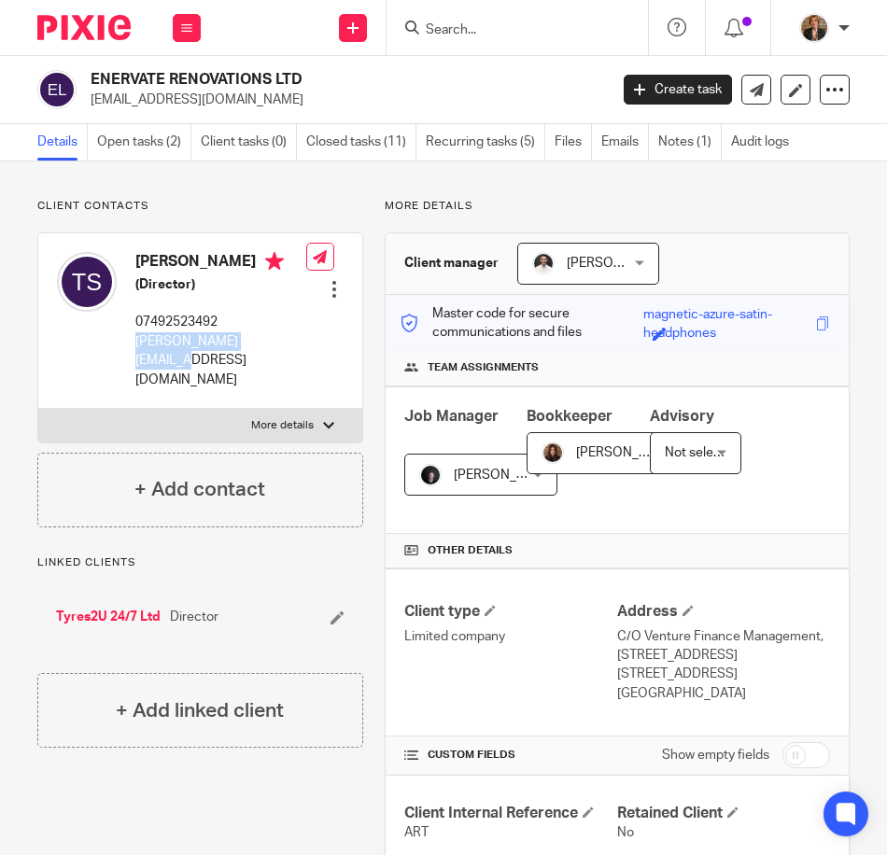
drag, startPoint x: 130, startPoint y: 339, endPoint x: 173, endPoint y: 364, distance: 49.8
click at [173, 364] on div "[PERSON_NAME] (Director) 07492523492 [PERSON_NAME][EMAIL_ADDRESS][DOMAIN_NAME]" at bounding box center [181, 321] width 249 height 156
copy p "thomas@enervatepg.com"
click at [508, 36] on input "Search" at bounding box center [508, 30] width 168 height 17
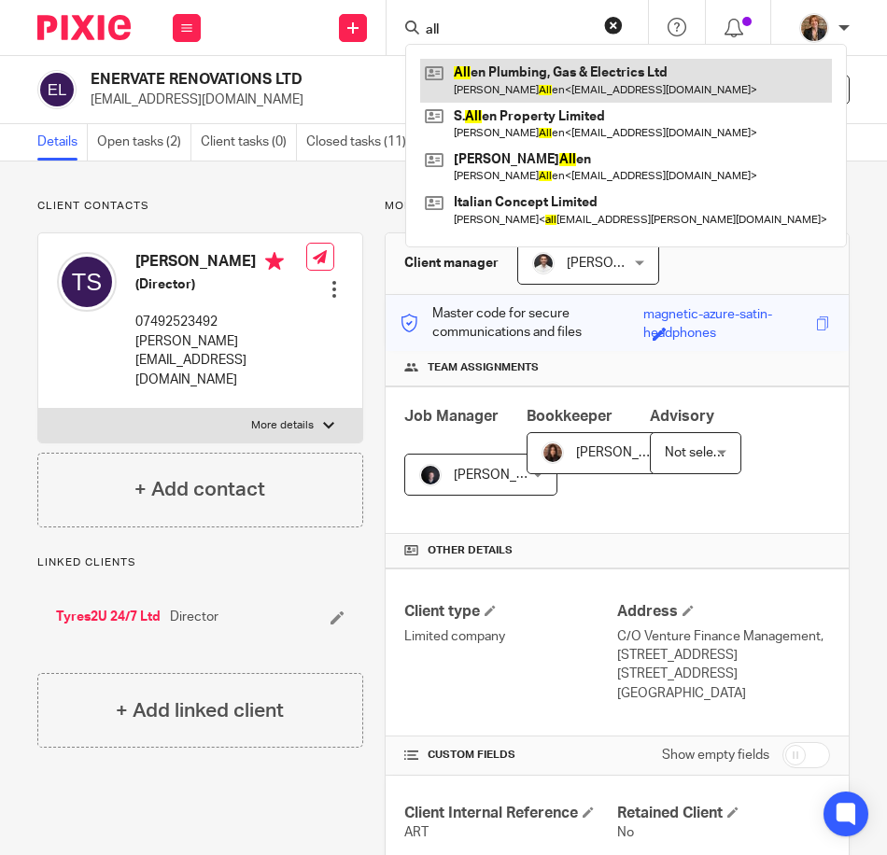
type input "all"
click at [543, 69] on link at bounding box center [626, 80] width 412 height 43
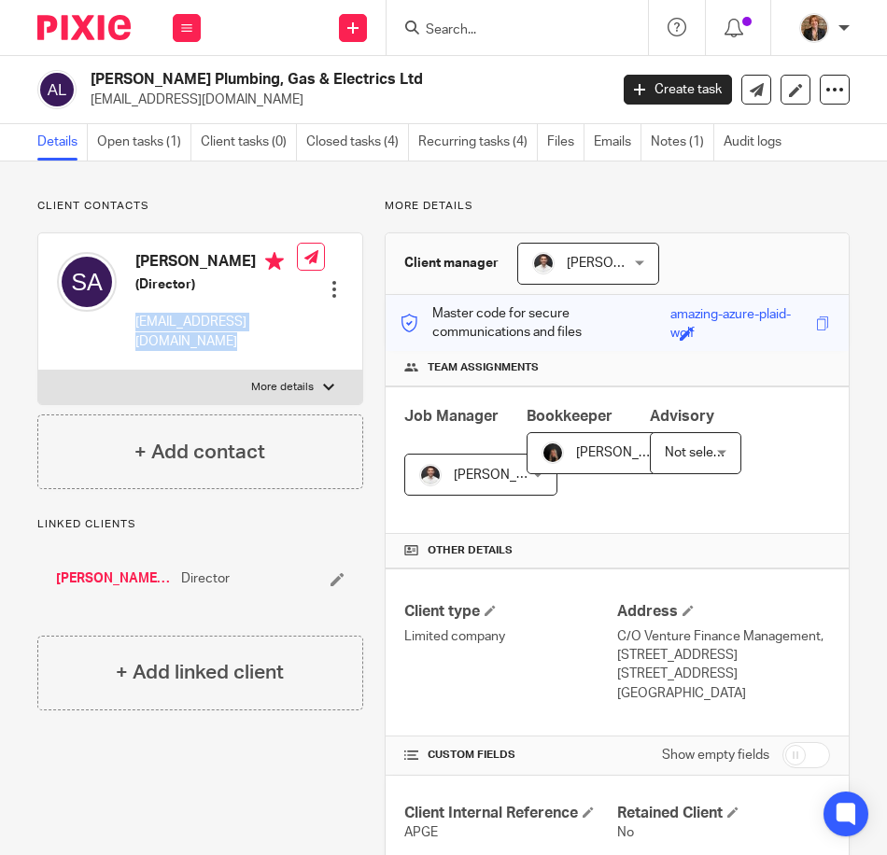
drag, startPoint x: 131, startPoint y: 318, endPoint x: 278, endPoint y: 322, distance: 147.5
click at [278, 322] on div "[PERSON_NAME] (Director) [EMAIL_ADDRESS][DOMAIN_NAME] Edit contact Create clien…" at bounding box center [200, 301] width 324 height 137
copy div "[EMAIL_ADDRESS][DOMAIN_NAME]"
click at [472, 46] on div at bounding box center [516, 27] width 261 height 55
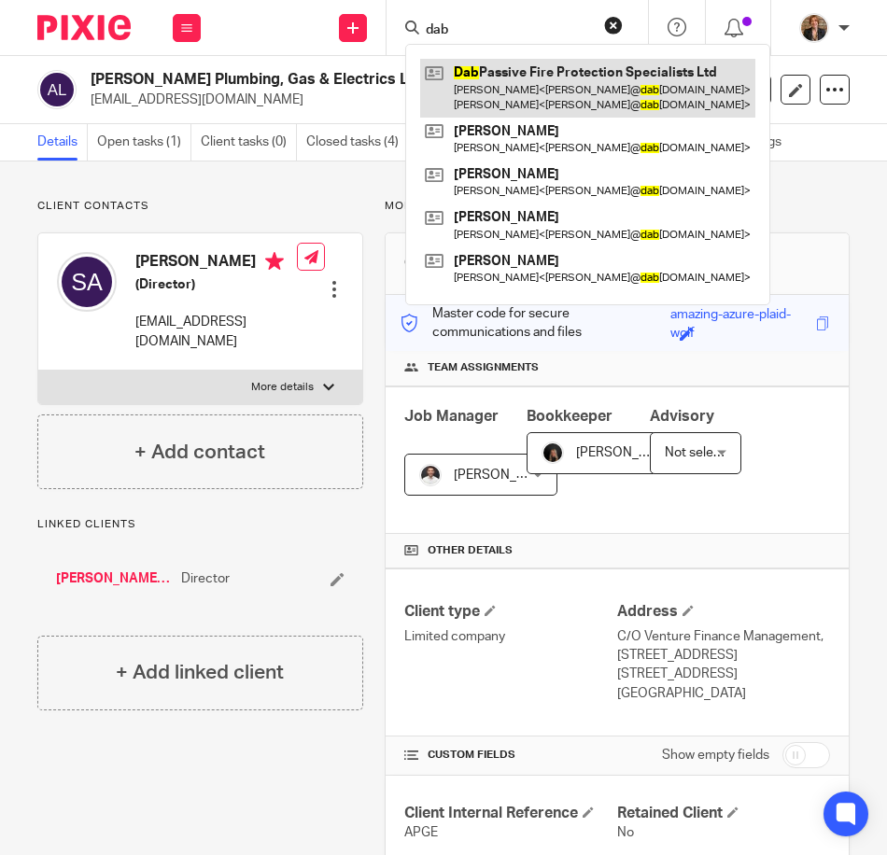
type input "dab"
click at [567, 76] on link at bounding box center [587, 88] width 335 height 58
